Goal: Information Seeking & Learning: Learn about a topic

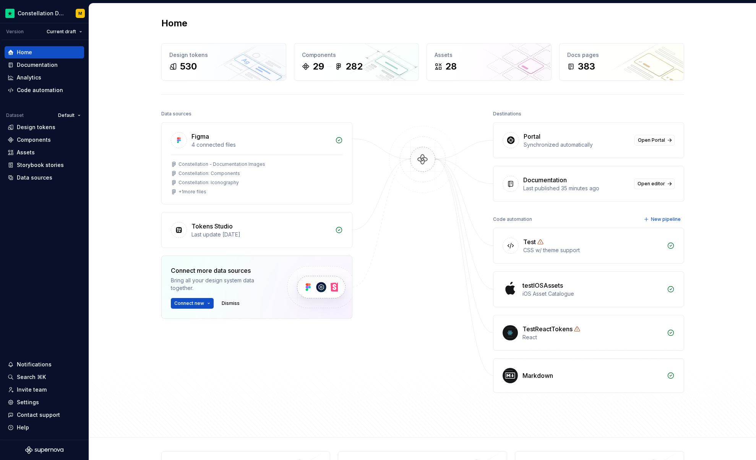
click at [631, 138] on div "Portal Synchronized automatically Open Portal" at bounding box center [589, 140] width 190 height 35
click at [651, 142] on span "Open Portal" at bounding box center [651, 140] width 27 height 6
click at [71, 62] on div "Documentation" at bounding box center [44, 65] width 73 height 8
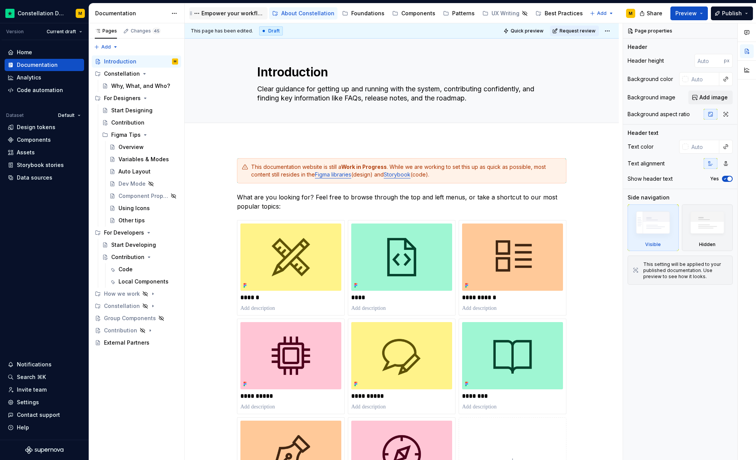
click at [228, 14] on div "Empower your workflow. Build incredible experiences." at bounding box center [233, 14] width 63 height 8
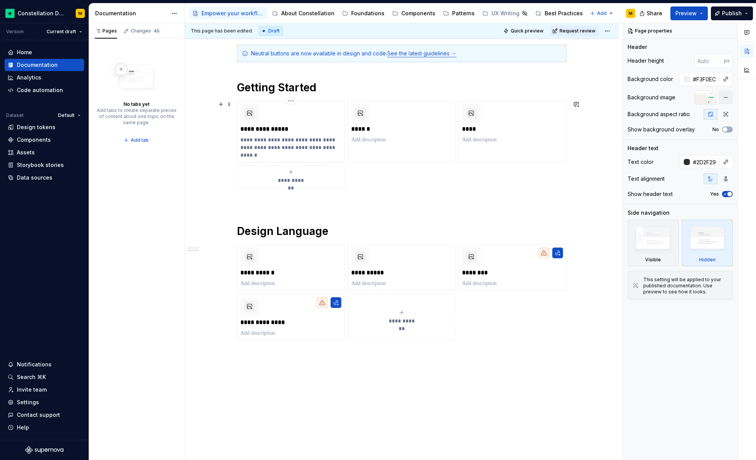
scroll to position [165, 0]
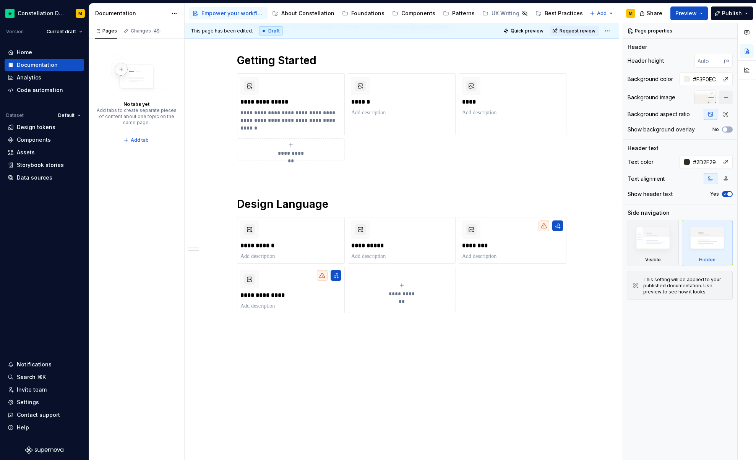
type textarea "*"
